Goal: Task Accomplishment & Management: Use online tool/utility

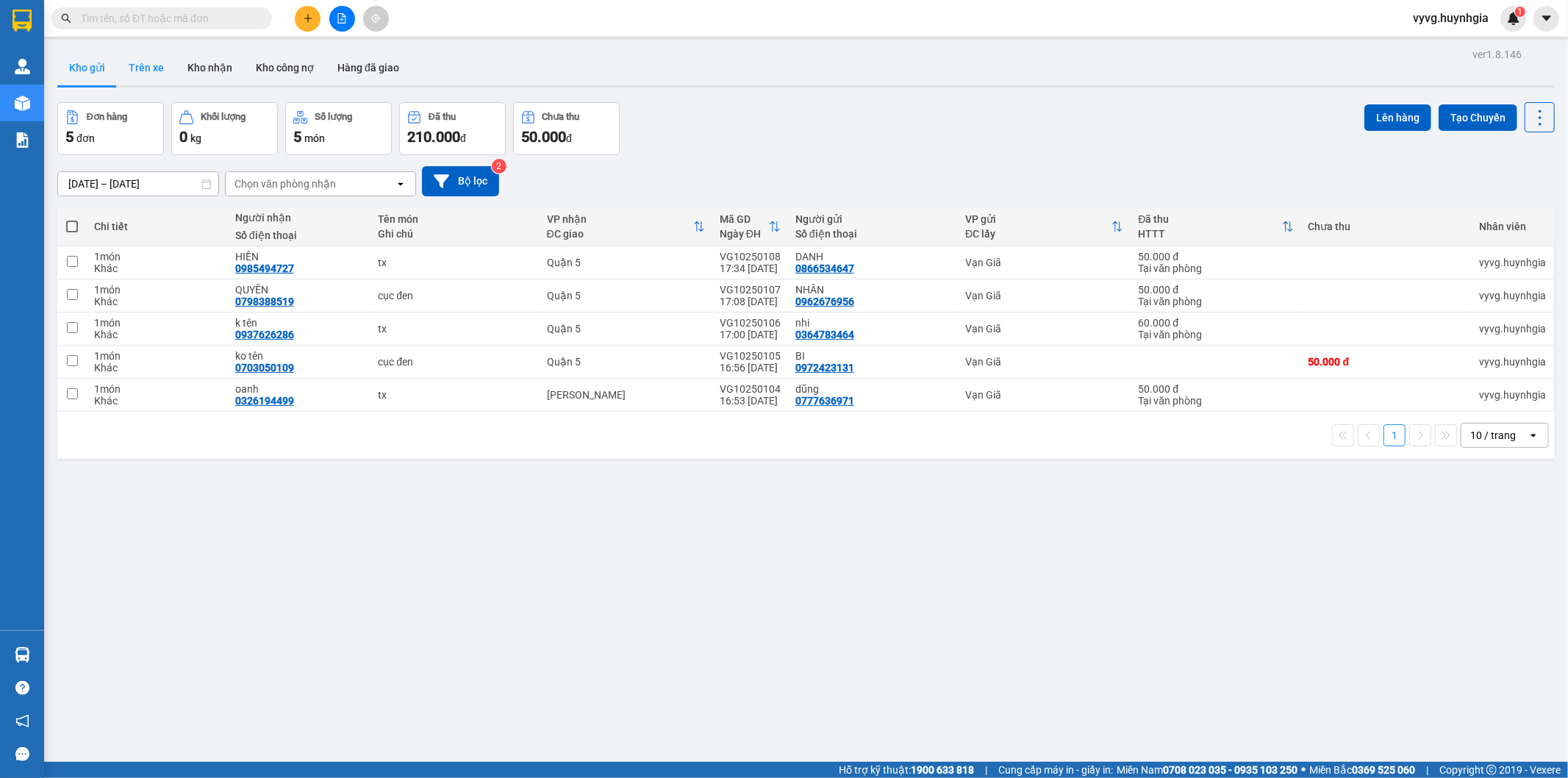
click at [172, 64] on button "Trên xe" at bounding box center [146, 67] width 59 height 35
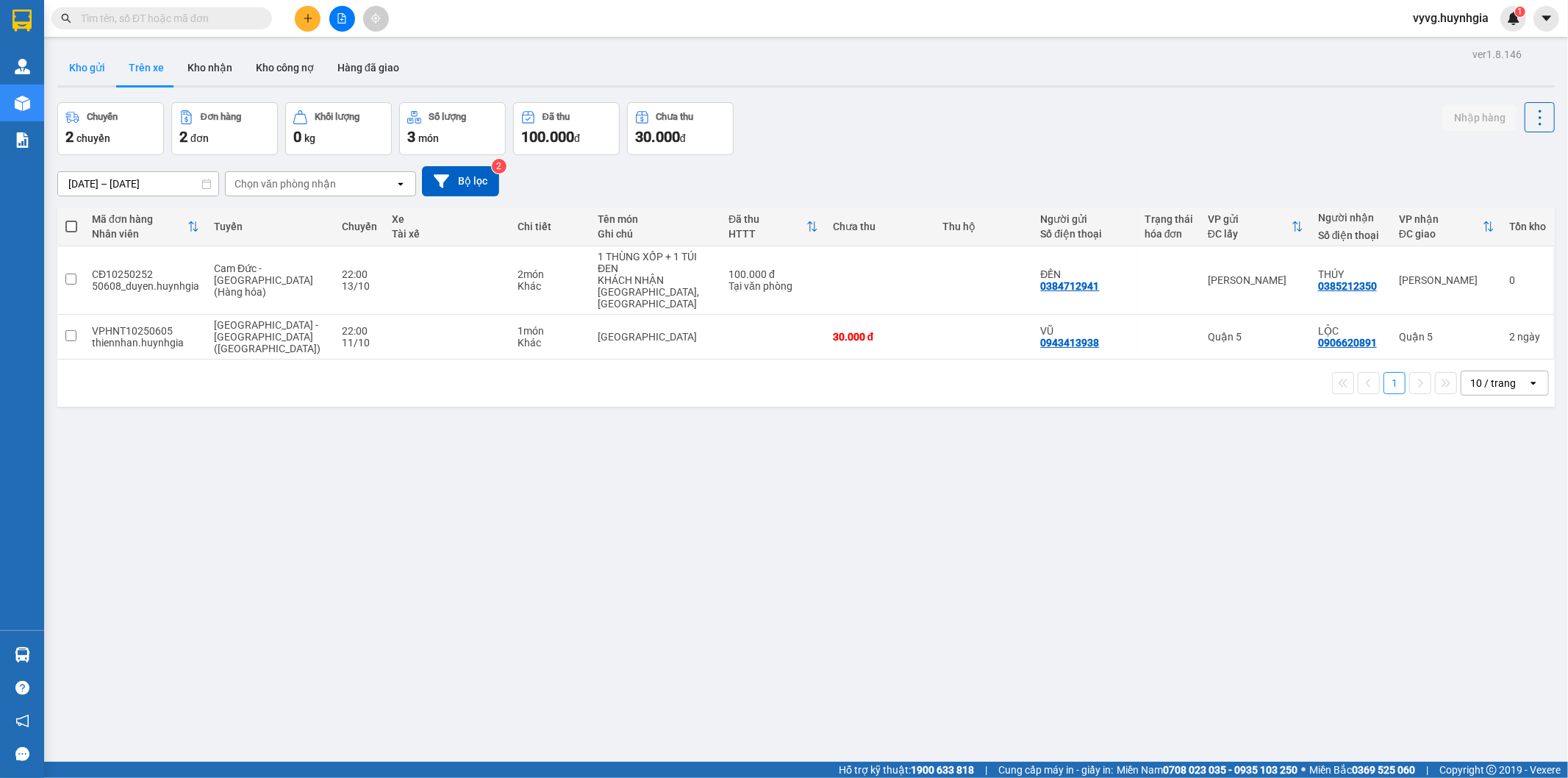
click at [111, 64] on button "Kho gửi" at bounding box center [87, 67] width 59 height 35
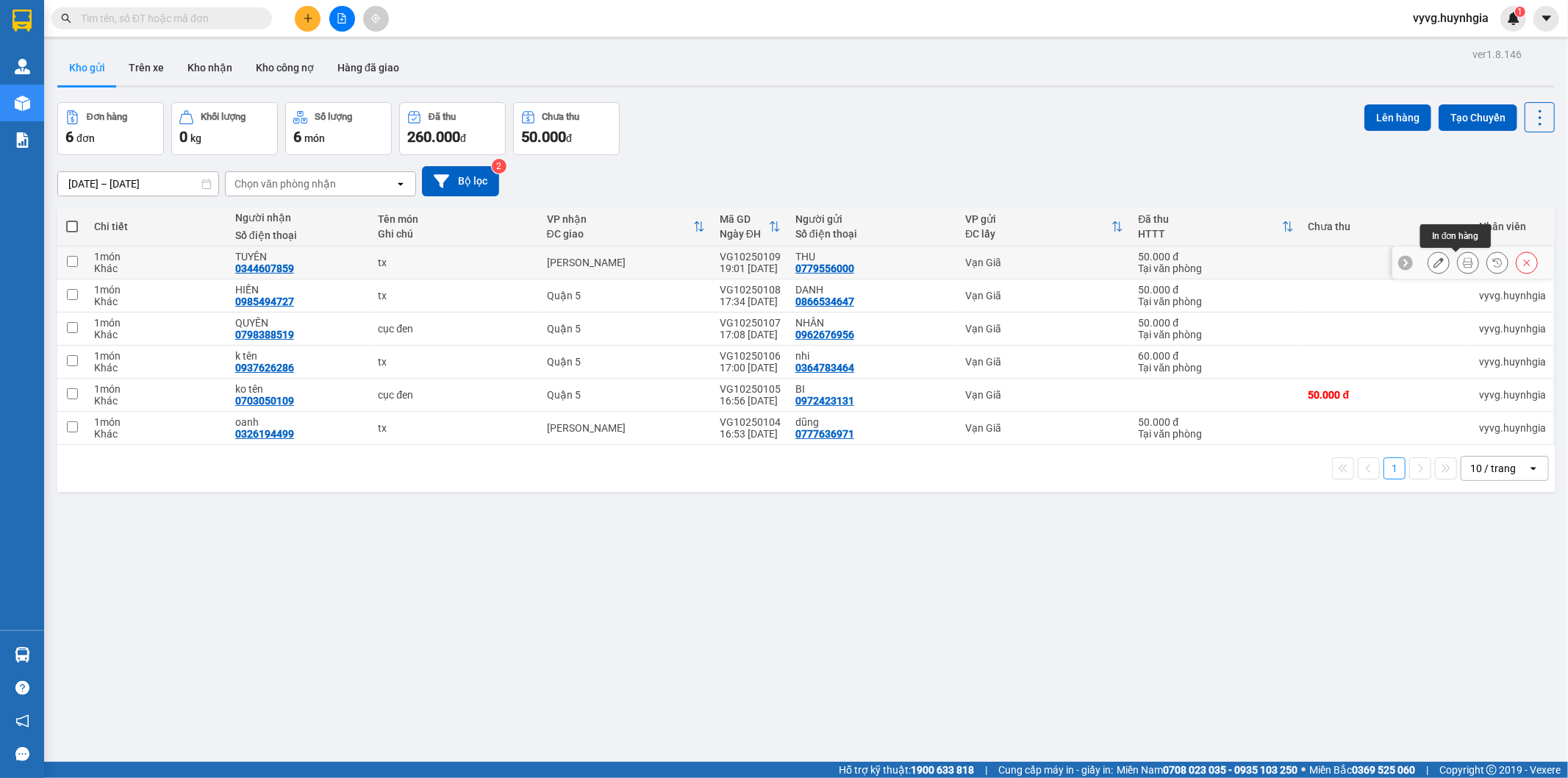
click at [1461, 258] on button at bounding box center [1468, 262] width 20 height 26
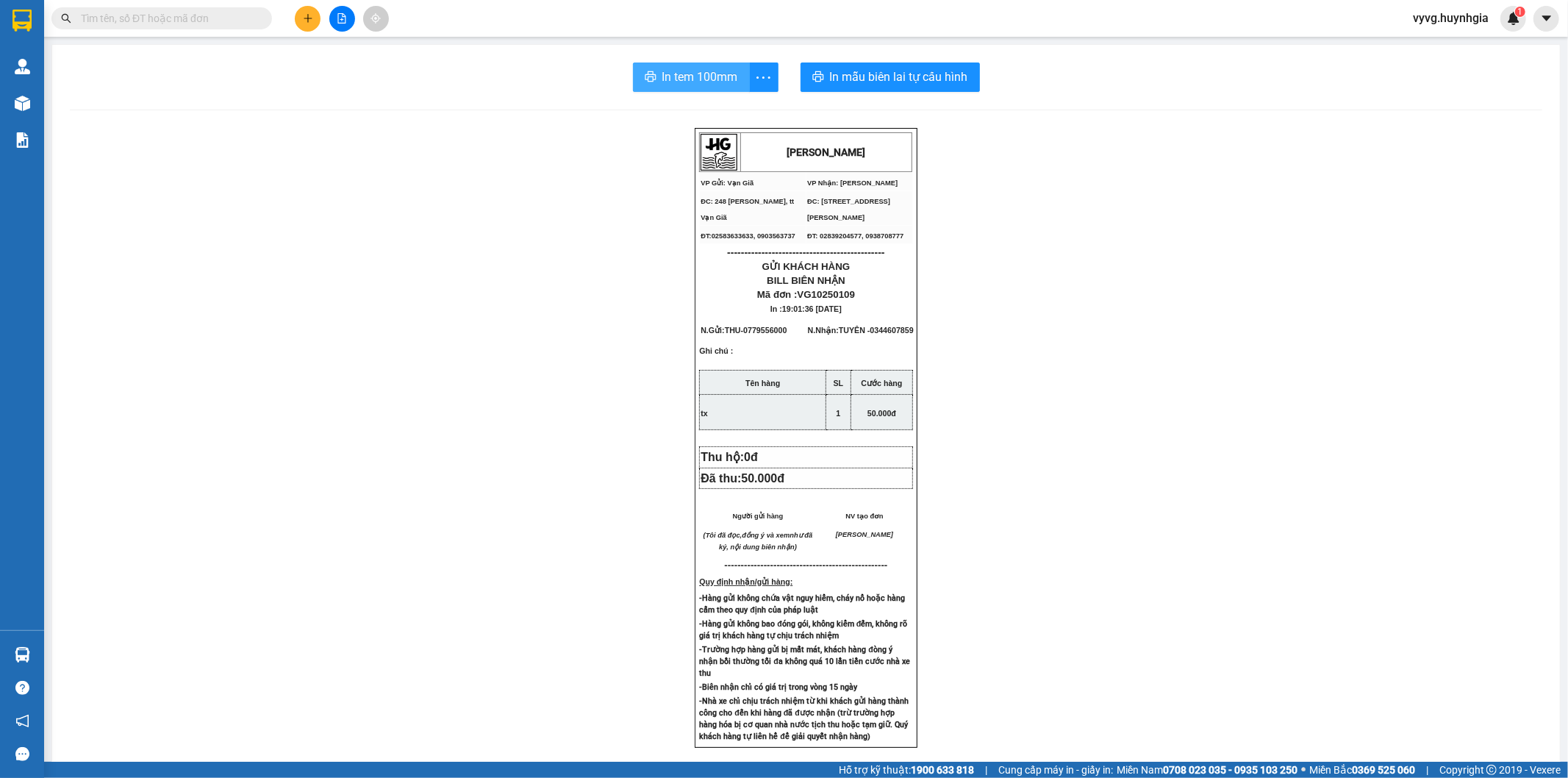
click at [662, 75] on span "In tem 100mm" at bounding box center [700, 77] width 76 height 19
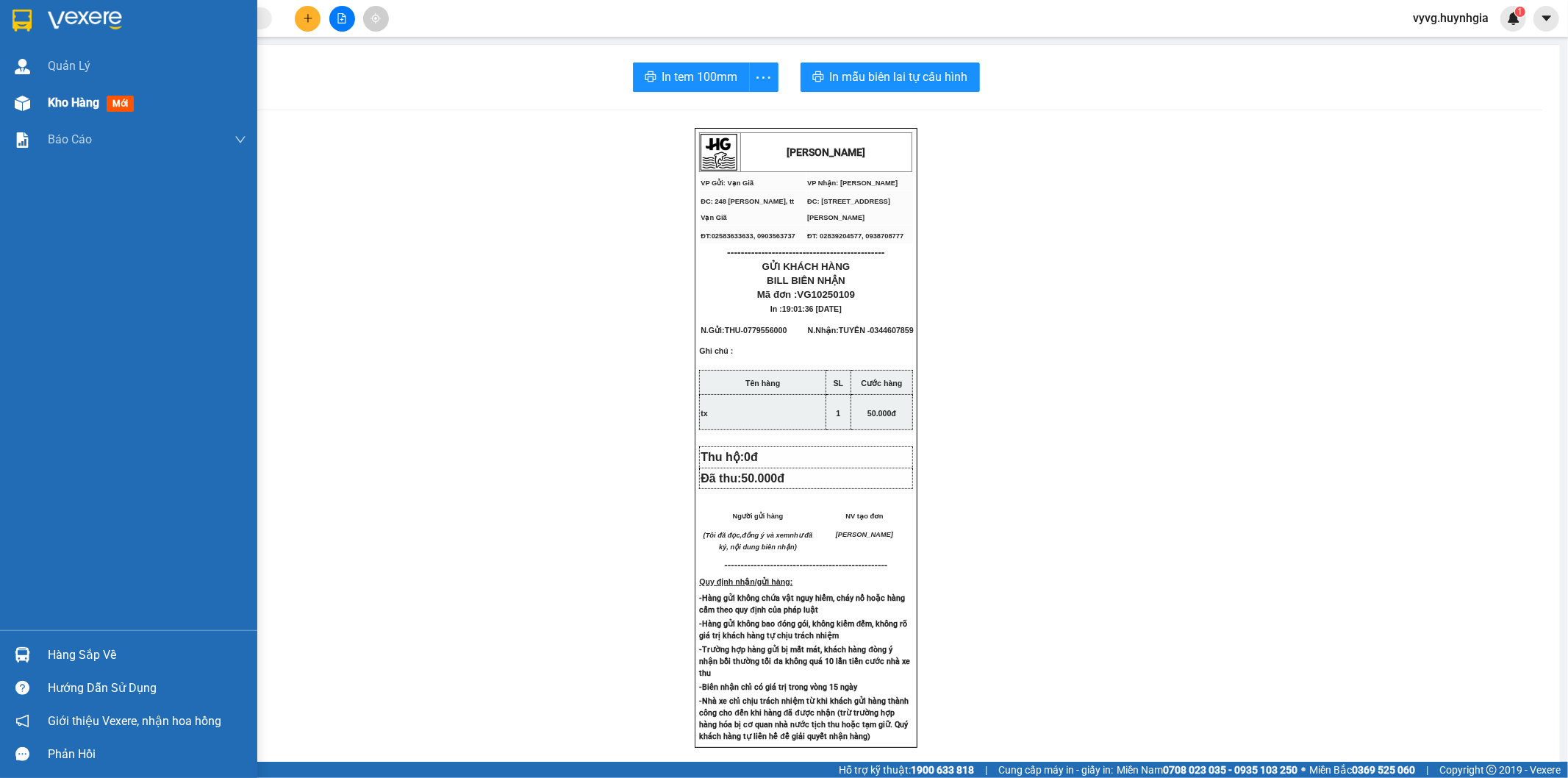
click at [27, 98] on img at bounding box center [23, 104] width 16 height 16
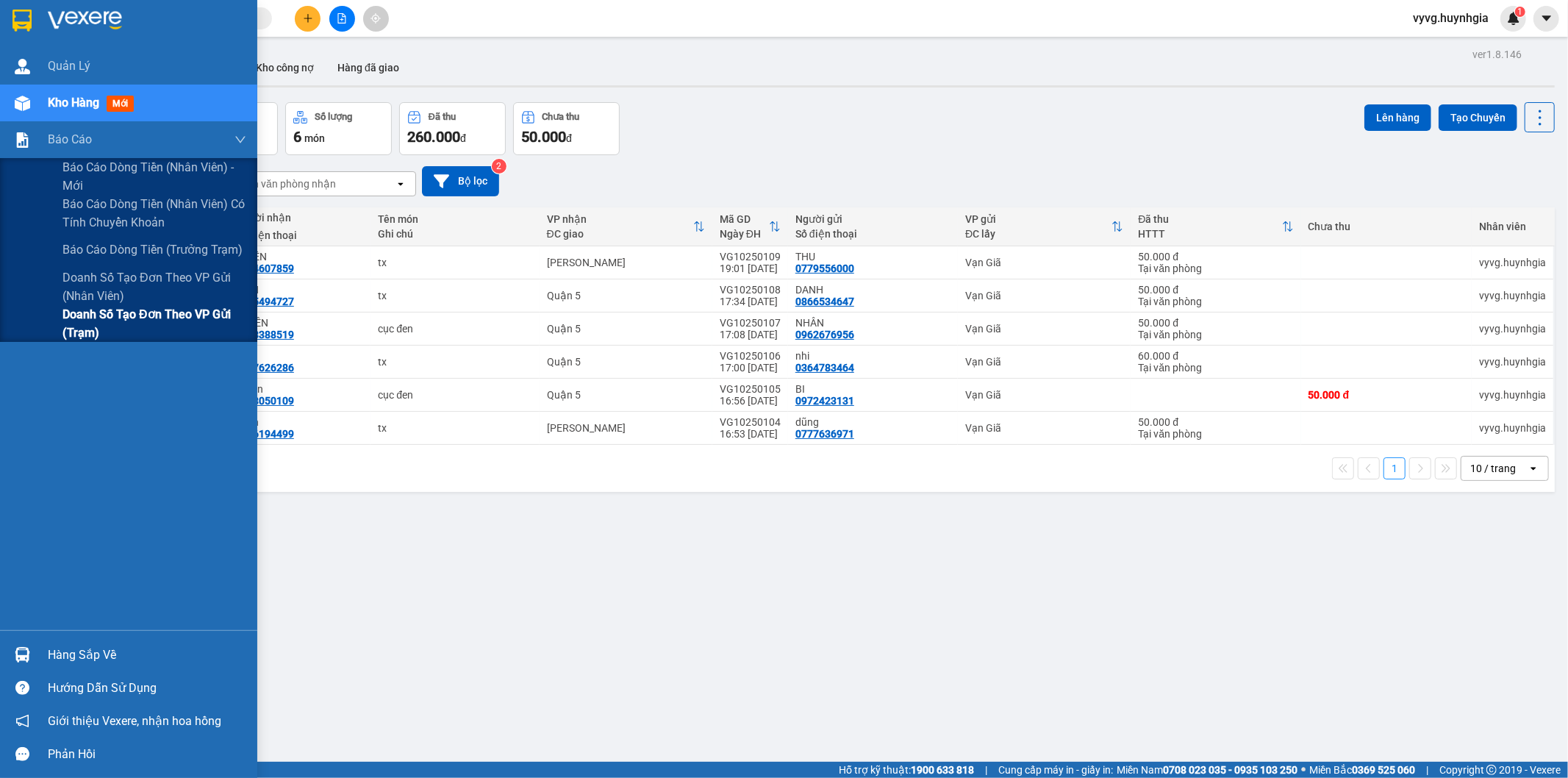
click at [98, 311] on span "Doanh số tạo đơn theo VP gửi (trạm)" at bounding box center [154, 323] width 184 height 37
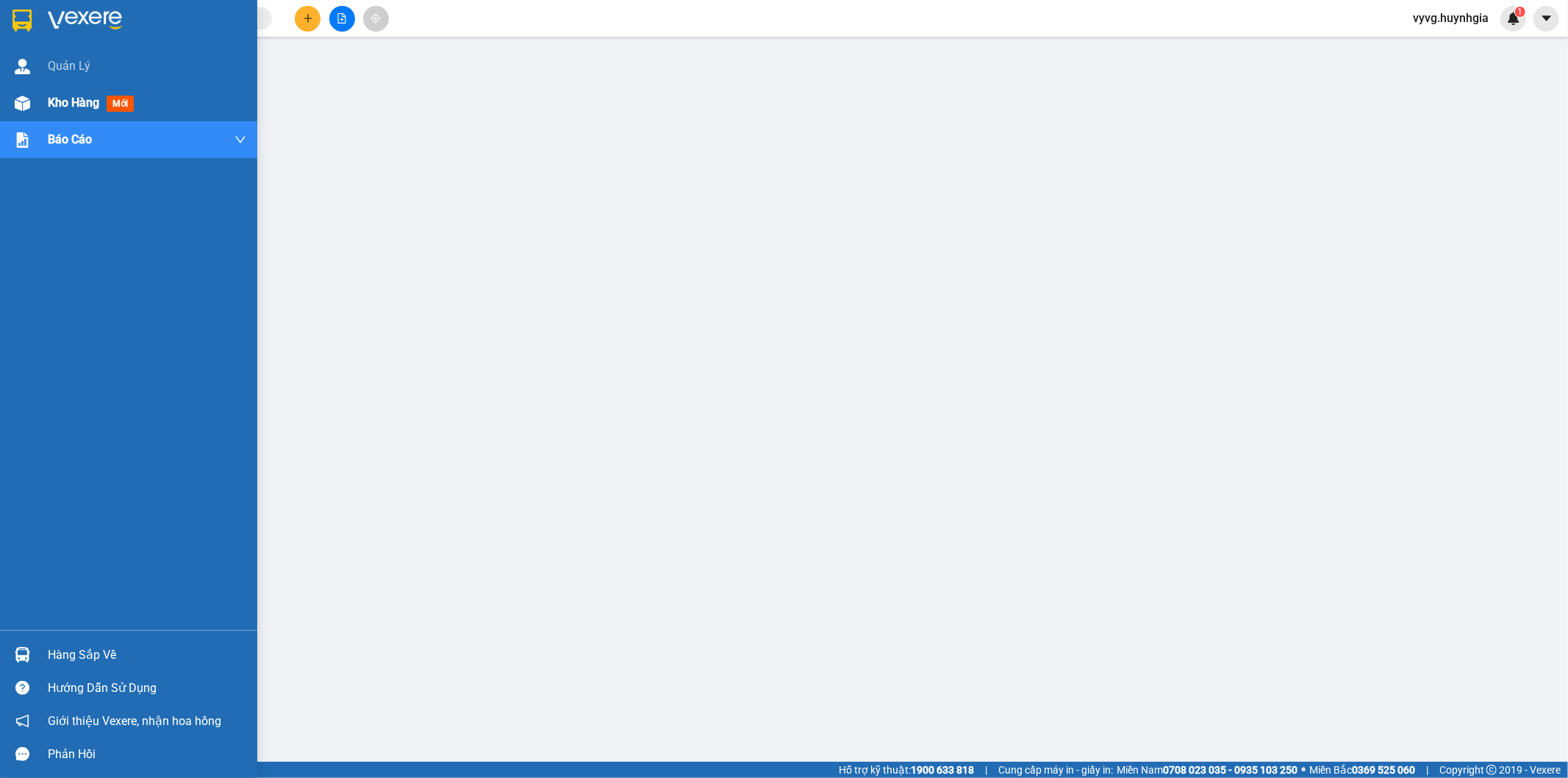
click at [61, 96] on span "Kho hàng" at bounding box center [73, 103] width 51 height 14
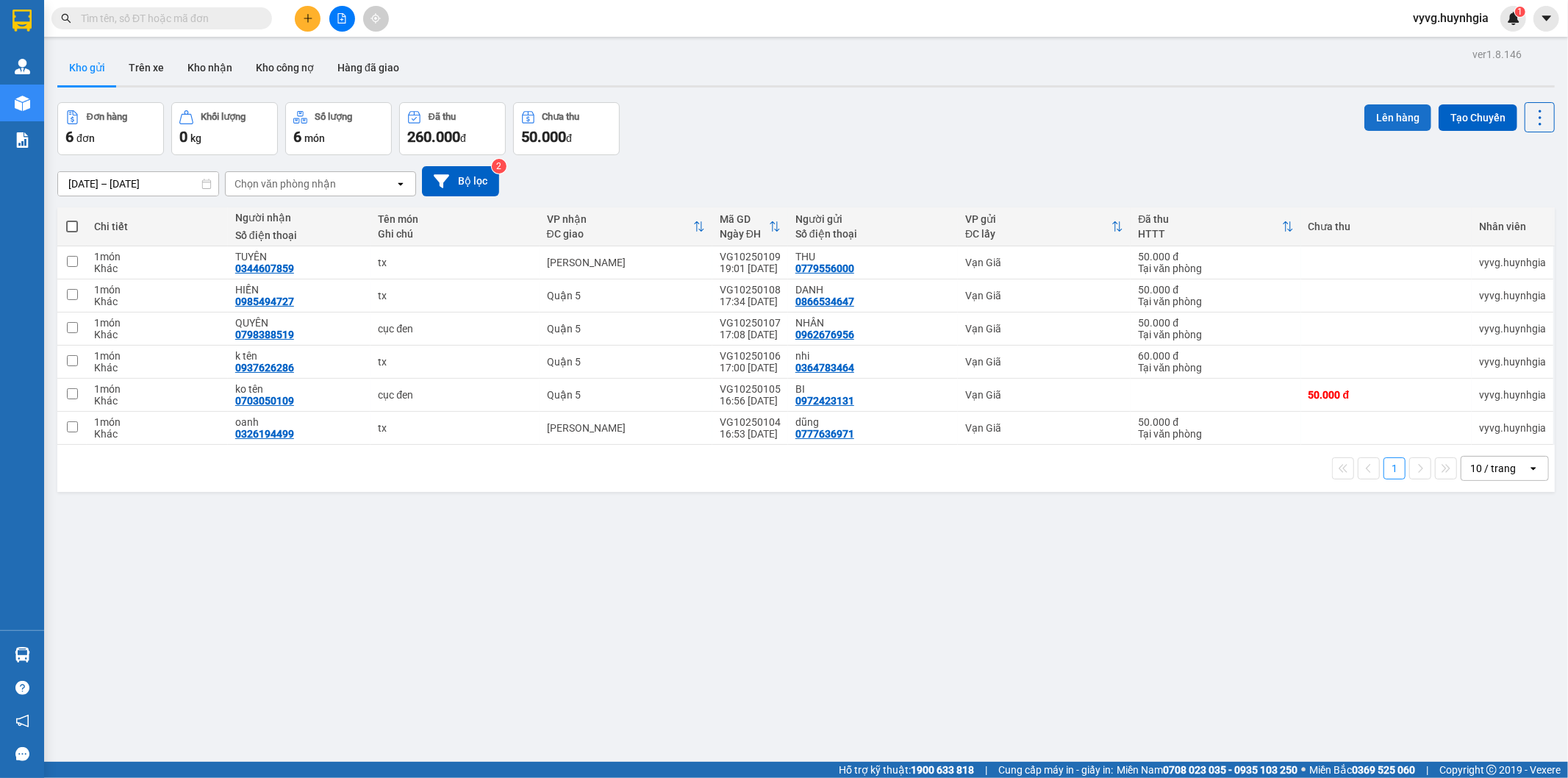
click at [1370, 105] on button "Lên hàng" at bounding box center [1398, 118] width 67 height 27
click at [70, 228] on span at bounding box center [72, 226] width 12 height 12
click at [72, 219] on input "checkbox" at bounding box center [72, 219] width 0 height 0
checkbox input "true"
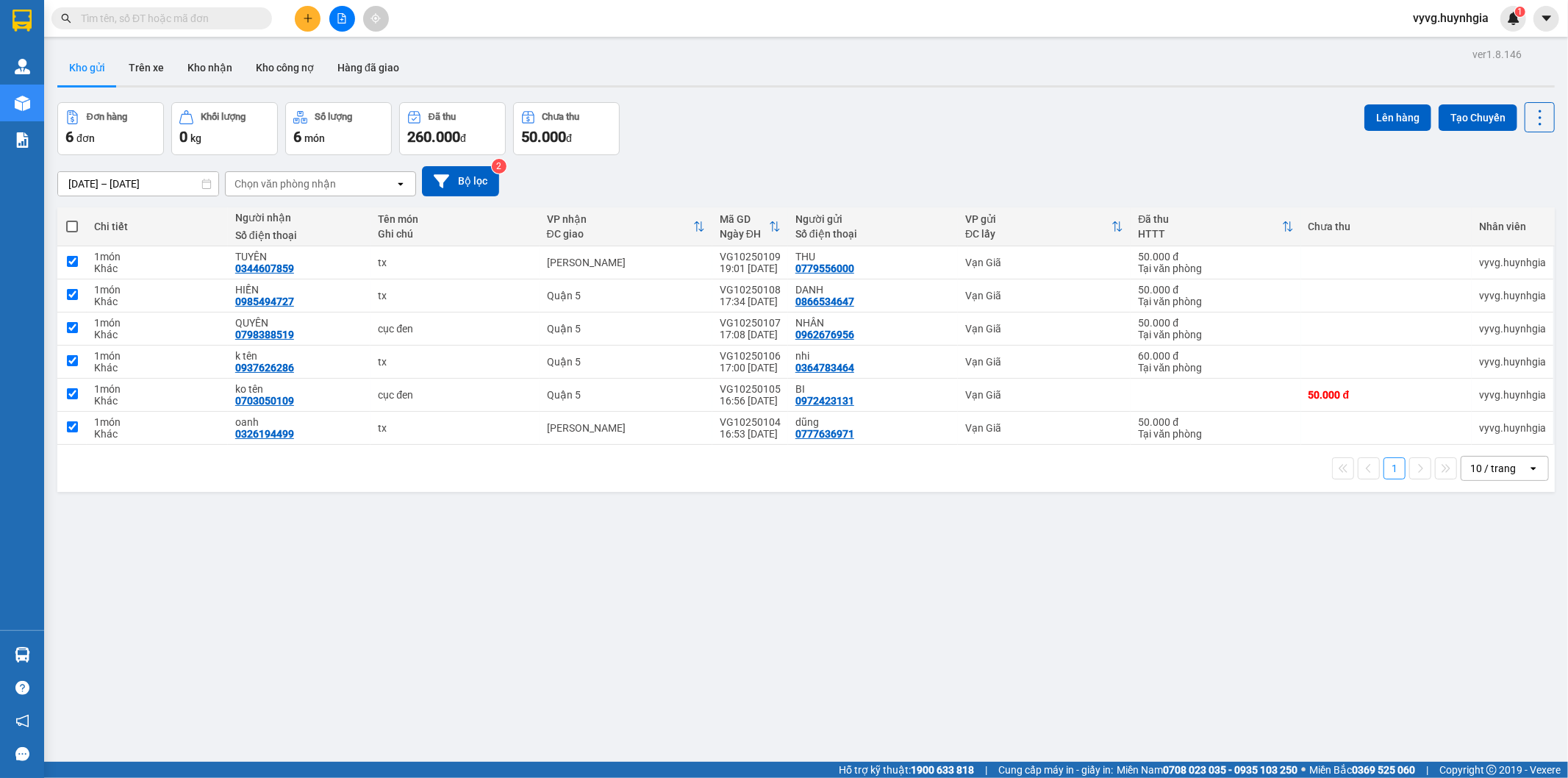
checkbox input "true"
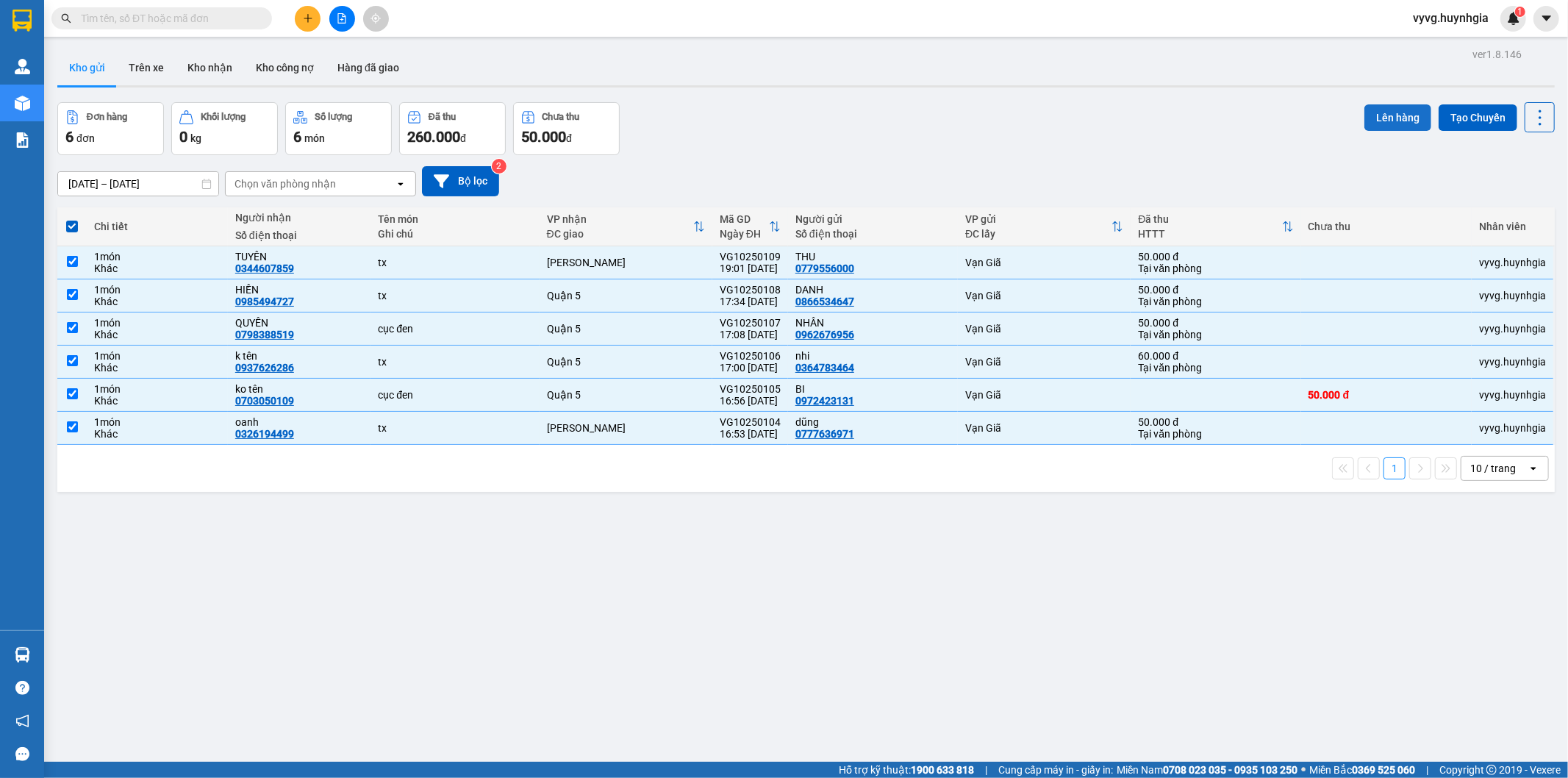
click at [1368, 110] on button "Lên hàng" at bounding box center [1398, 118] width 67 height 27
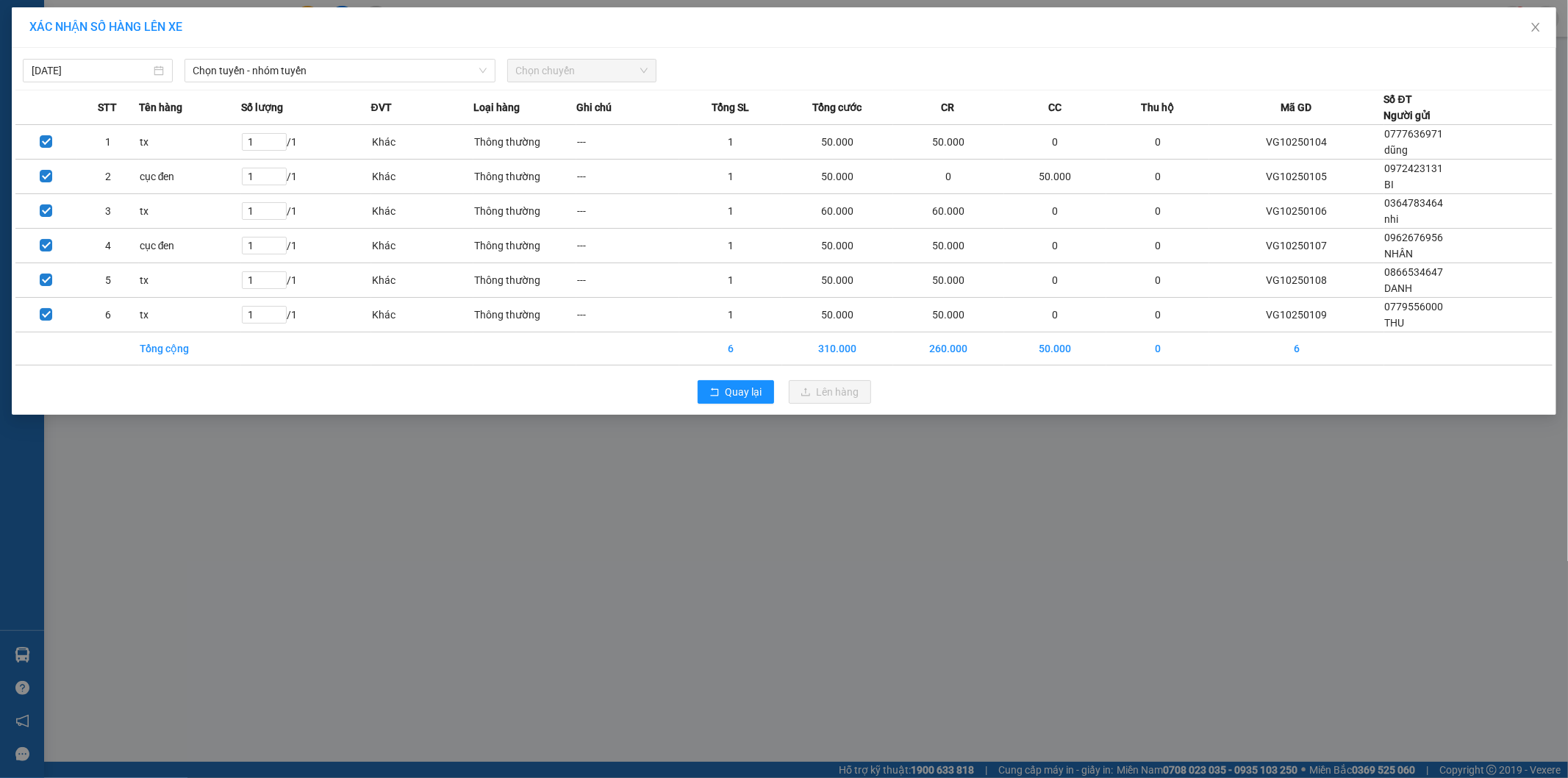
click at [781, 539] on div "XÁC NHẬN SỐ HÀNG LÊN XE [DATE] Chọn tuyến - nhóm tuyến Chọn chuyến STT Tên hàng…" at bounding box center [784, 389] width 1568 height 778
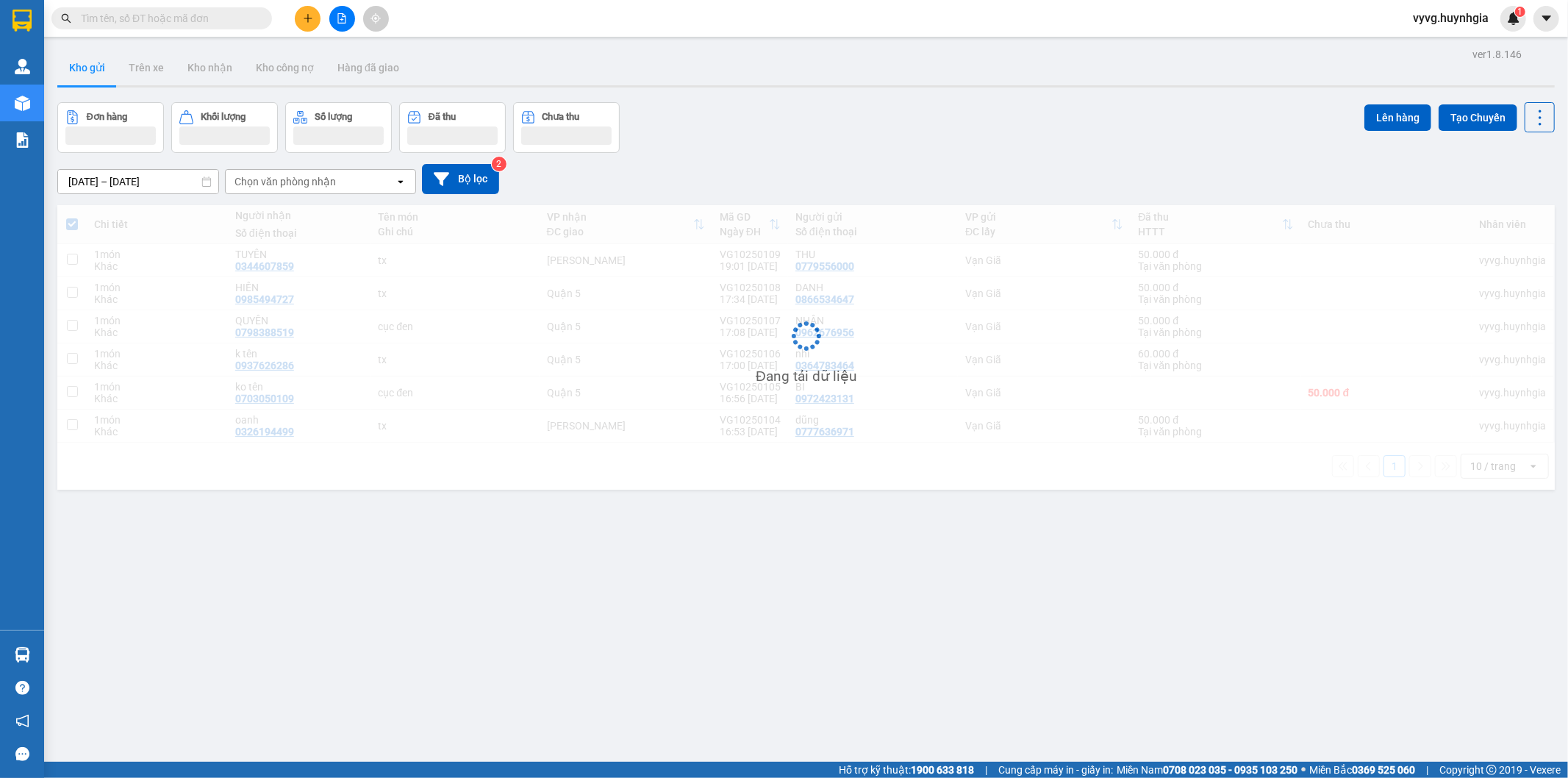
click at [699, 378] on div "Đang tải dữ liệu" at bounding box center [807, 347] width 1498 height 285
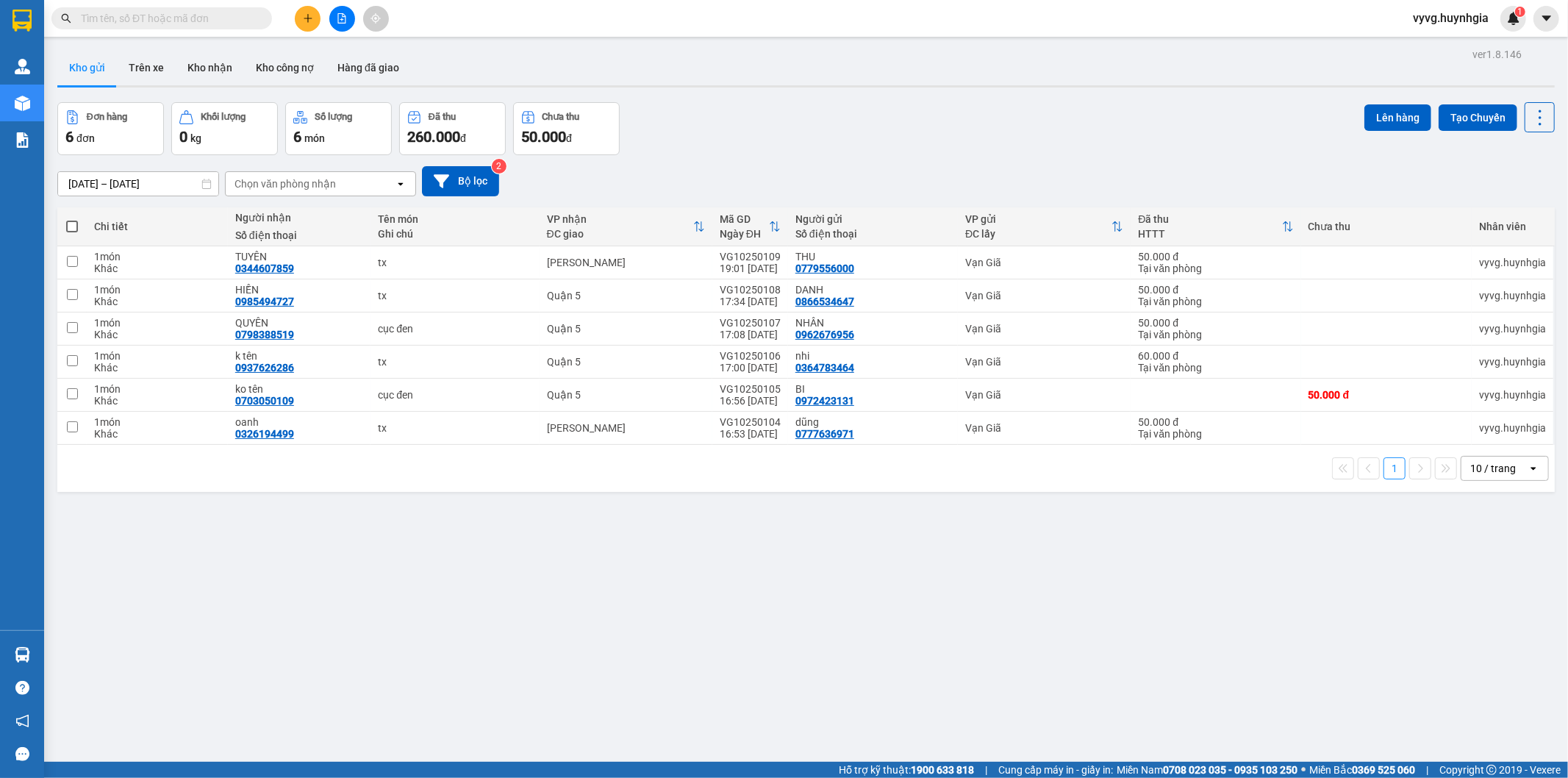
click at [72, 234] on th at bounding box center [73, 227] width 30 height 39
click at [72, 226] on span at bounding box center [72, 226] width 12 height 12
click at [72, 219] on input "checkbox" at bounding box center [72, 219] width 0 height 0
checkbox input "true"
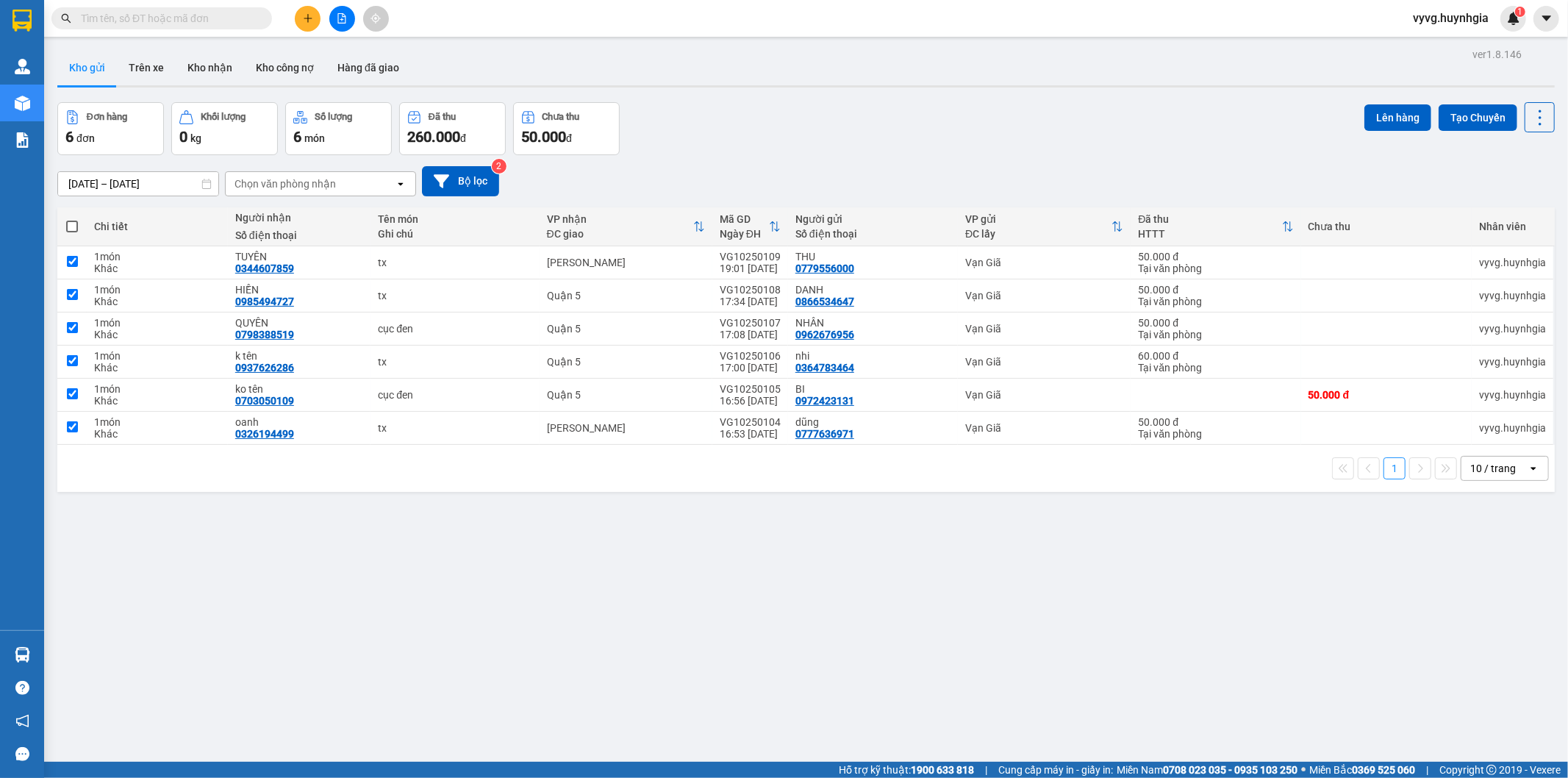
checkbox input "true"
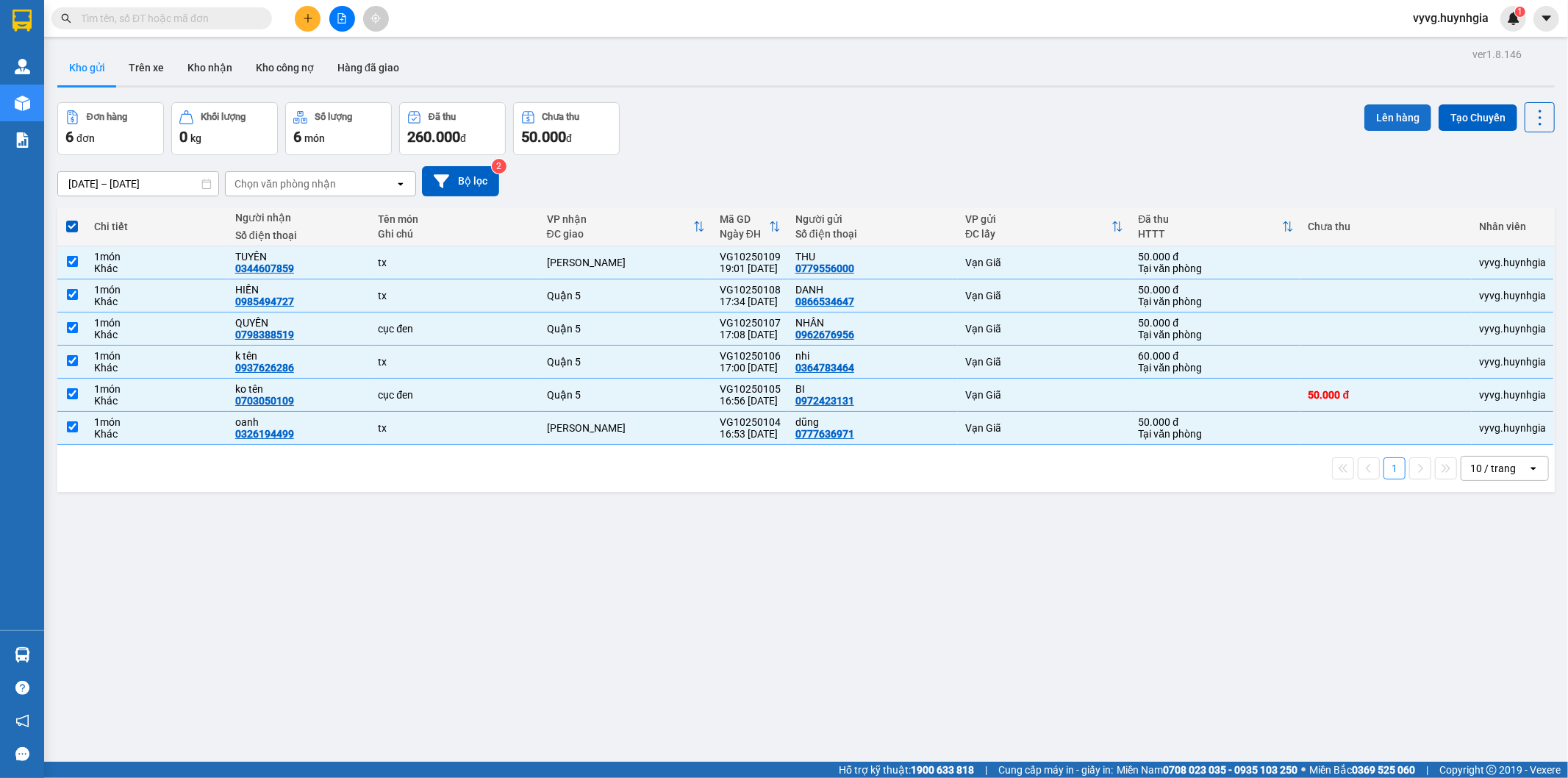
click at [1387, 115] on button "Lên hàng" at bounding box center [1398, 118] width 67 height 27
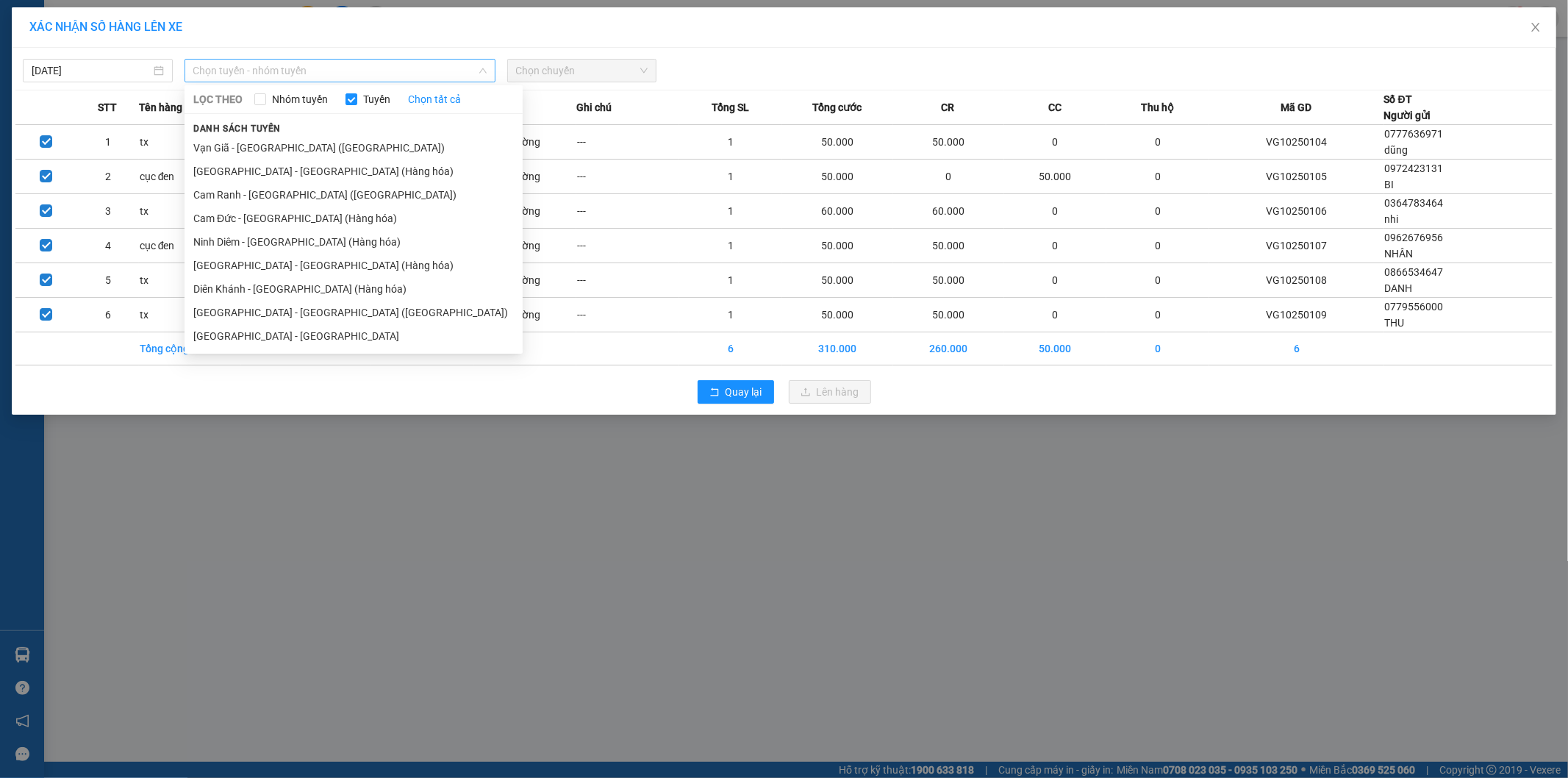
click at [421, 70] on span "Chọn tuyến - nhóm tuyến" at bounding box center [340, 70] width 293 height 22
click at [300, 172] on li "[GEOGRAPHIC_DATA] - [GEOGRAPHIC_DATA] (Hàng hóa)" at bounding box center [354, 172] width 339 height 23
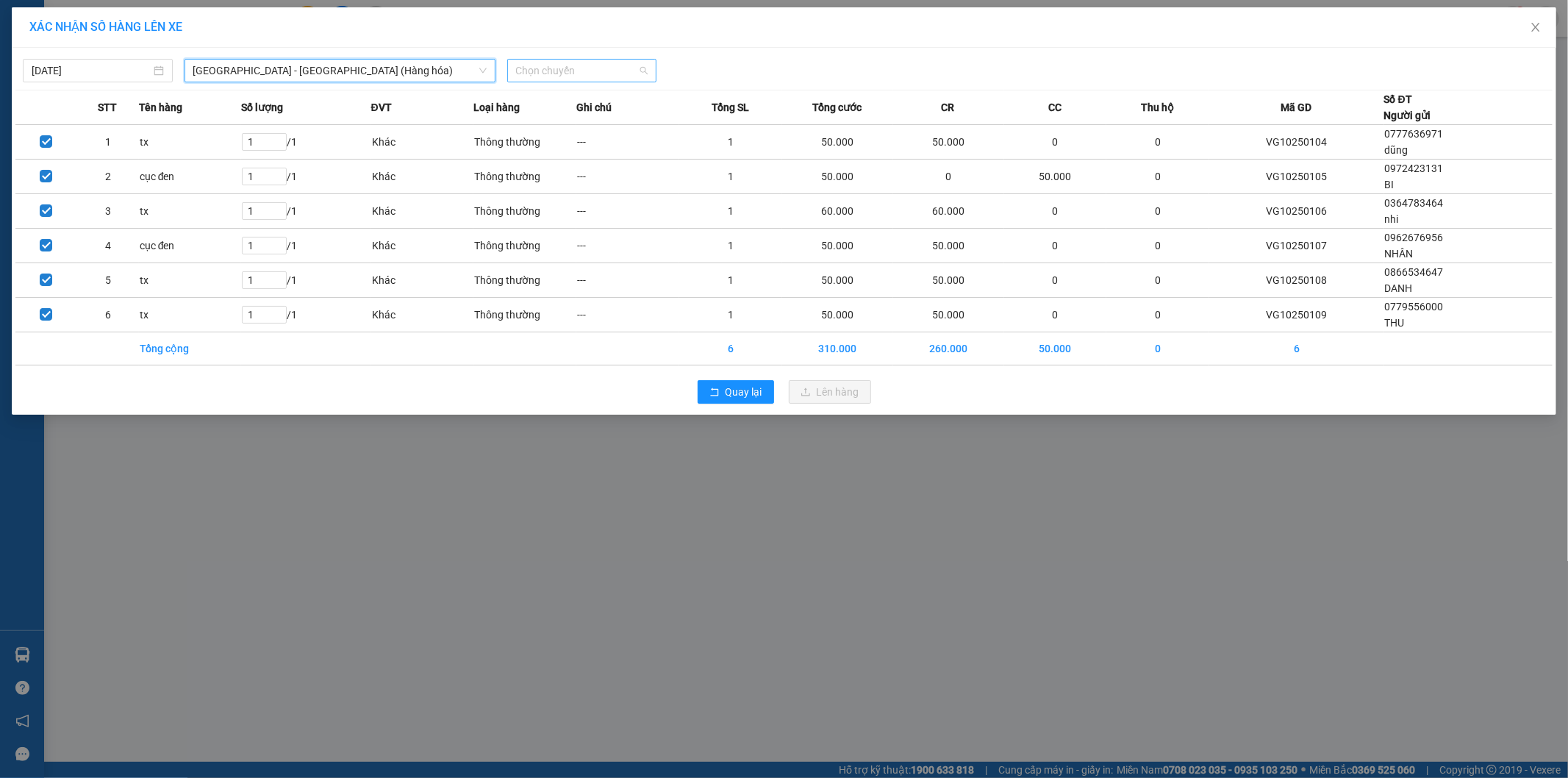
click at [552, 63] on span "Chọn chuyến" at bounding box center [583, 70] width 133 height 22
click at [541, 126] on div "22:00" at bounding box center [573, 123] width 115 height 16
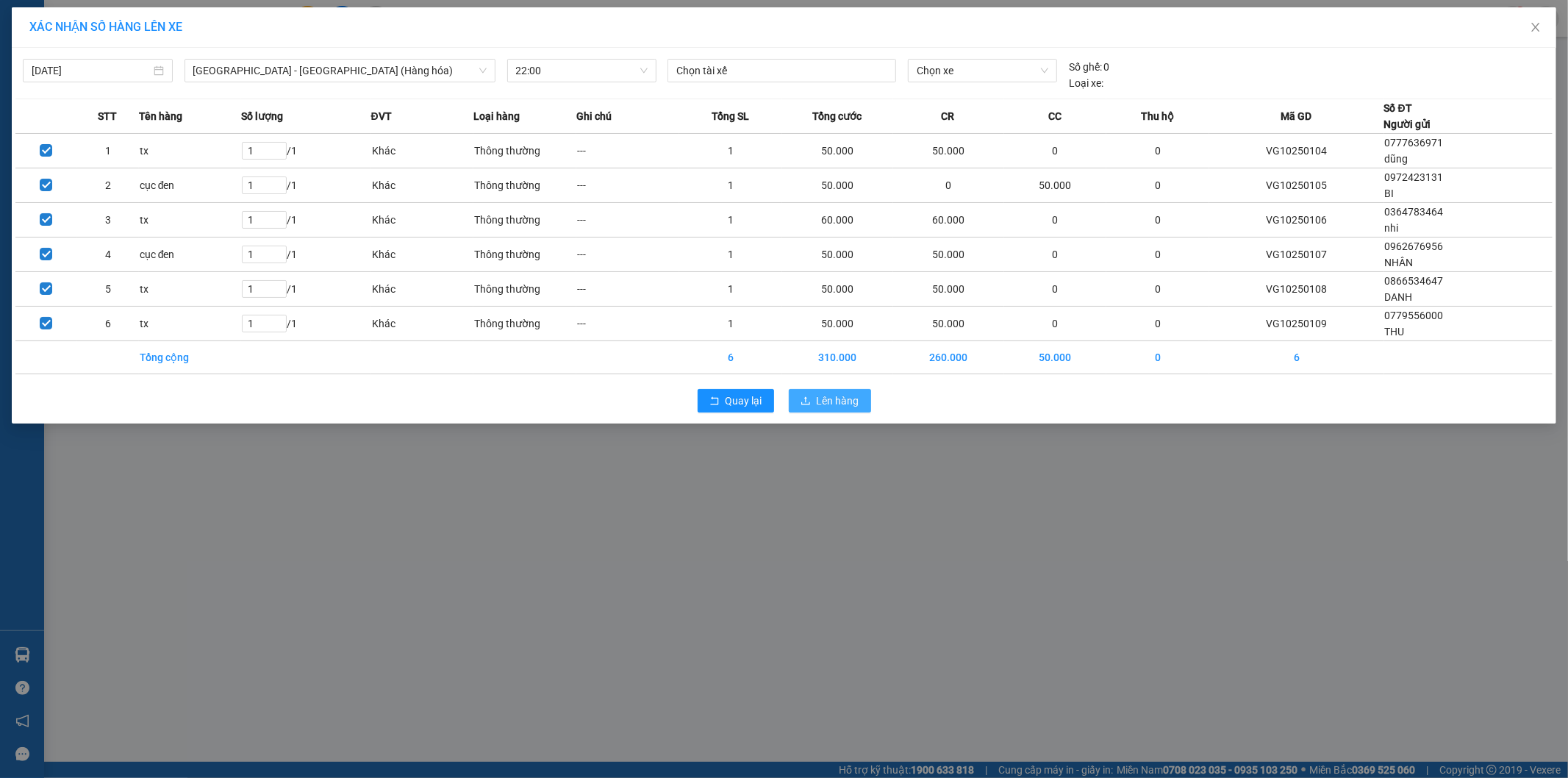
click at [839, 405] on span "Lên hàng" at bounding box center [838, 400] width 43 height 16
